Goal: Transaction & Acquisition: Purchase product/service

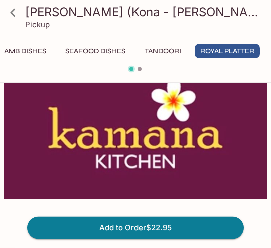
scroll to position [21, 0]
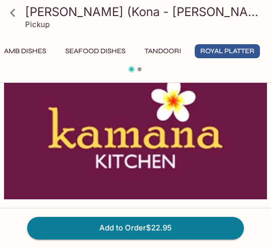
click at [143, 67] on div at bounding box center [135, 70] width 271 height 13
click at [142, 71] on div at bounding box center [135, 70] width 271 height 13
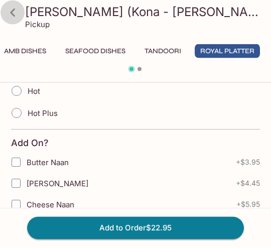
scroll to position [364, 0]
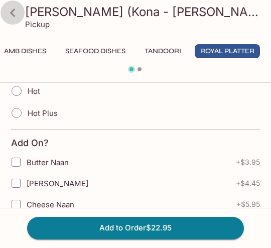
click at [14, 16] on icon at bounding box center [12, 13] width 5 height 8
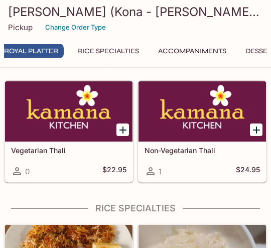
click at [119, 132] on icon "Add Vegetarian Thali" at bounding box center [123, 131] width 12 height 12
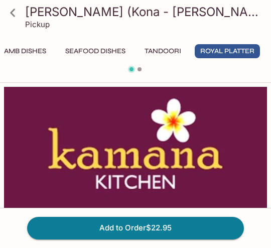
click at [196, 231] on button "Add to Order $22.95" at bounding box center [135, 228] width 217 height 22
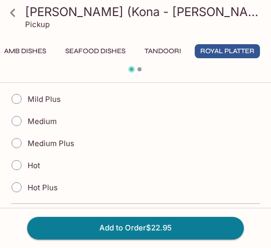
click at [21, 119] on input "Medium" at bounding box center [16, 121] width 21 height 21
radio input "true"
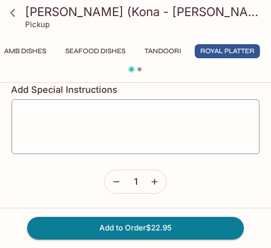
click at [199, 228] on button "Add to Order $22.95" at bounding box center [135, 228] width 217 height 22
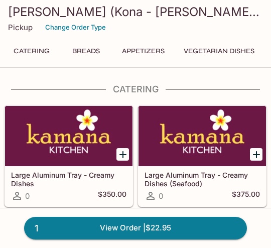
click at [142, 224] on link "1 View Order | $22.95" at bounding box center [135, 228] width 223 height 22
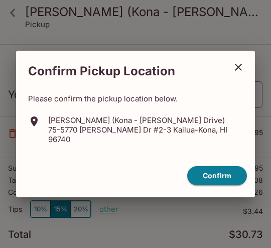
click at [224, 168] on button "Confirm" at bounding box center [217, 176] width 60 height 20
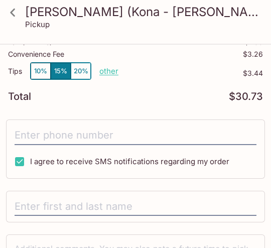
scroll to position [138, 0]
click at [29, 133] on input "tel" at bounding box center [136, 135] width 242 height 19
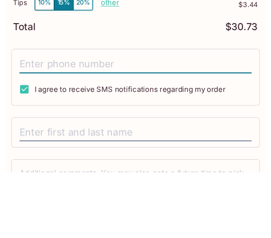
scroll to position [136, 0]
